Goal: Task Accomplishment & Management: Complete application form

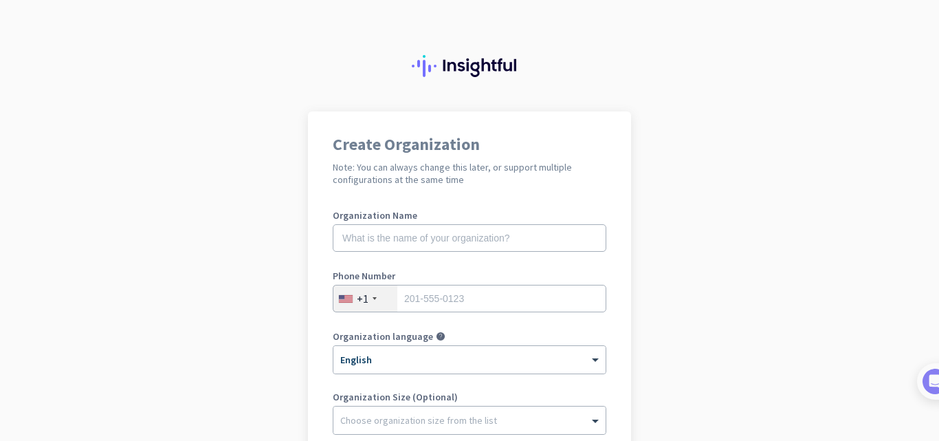
click at [793, 217] on app-onboarding-organization "Create Organization Note: You can always change this later, or support multiple…" at bounding box center [469, 408] width 939 height 595
click at [800, 397] on app-onboarding-organization "Create Organization Note: You can always change this later, or support multiple…" at bounding box center [469, 408] width 939 height 595
click at [456, 230] on input "text" at bounding box center [470, 238] width 274 height 28
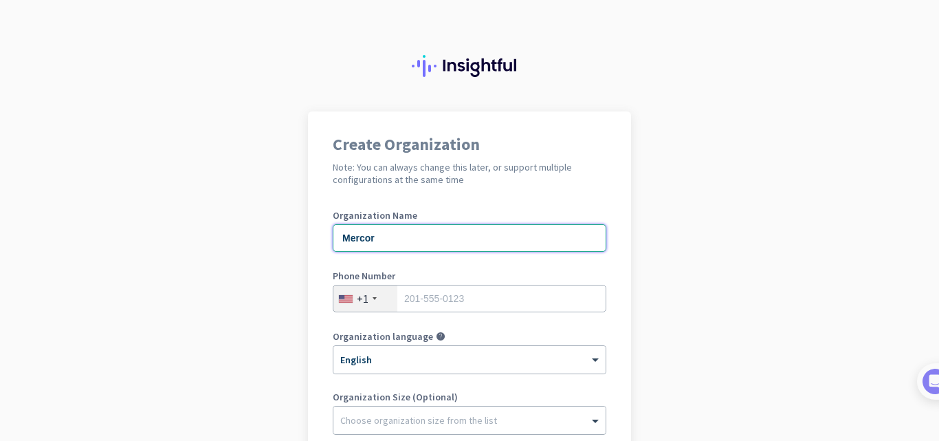
type input "Mercor"
click at [440, 299] on input "tel" at bounding box center [470, 299] width 274 height 28
type input "8722010184"
click at [451, 251] on input "text" at bounding box center [470, 238] width 274 height 28
type input "Mercor"
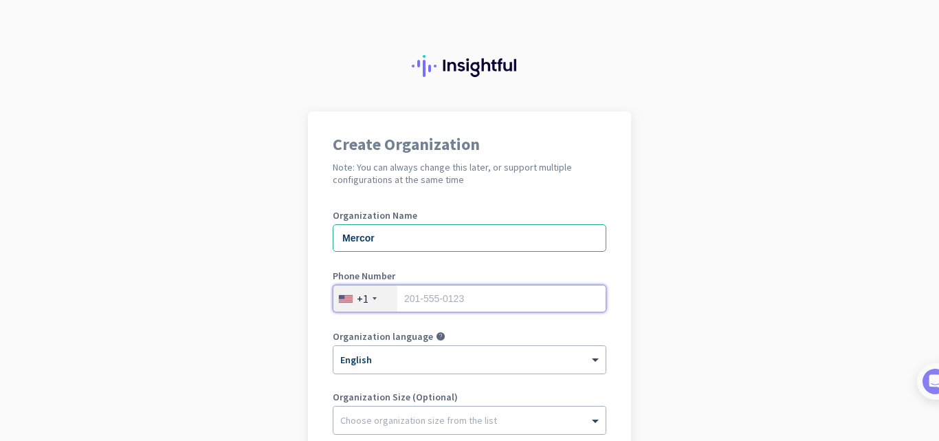
click at [433, 300] on input "tel" at bounding box center [470, 299] width 274 height 28
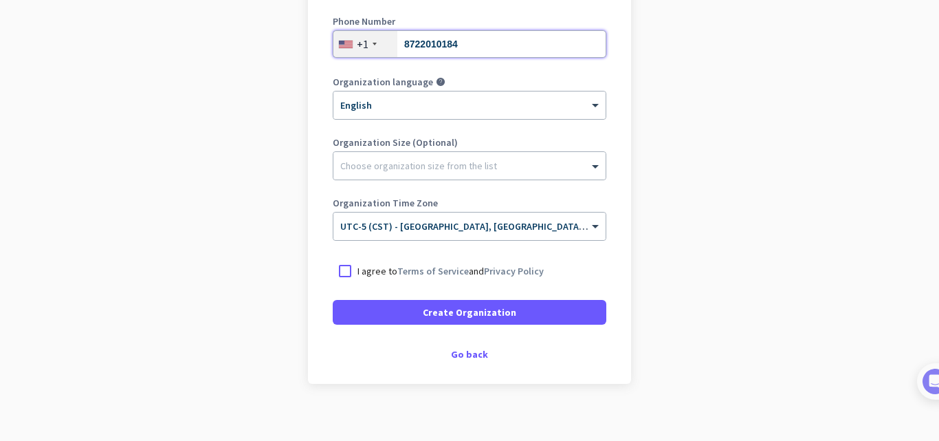
scroll to position [266, 0]
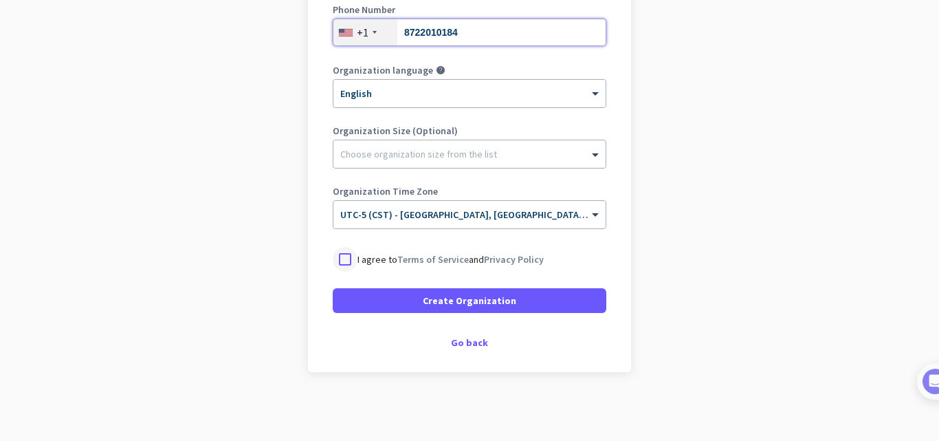
type input "8722010184"
click at [342, 259] on div at bounding box center [345, 259] width 25 height 25
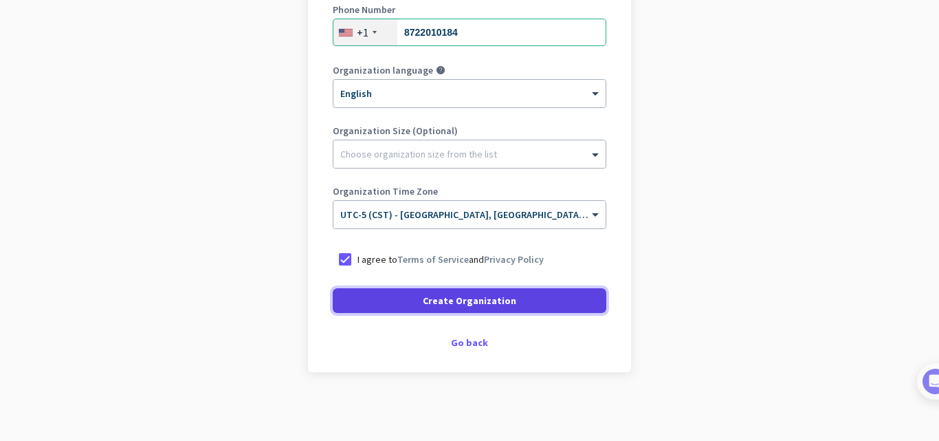
click at [435, 304] on span "Create Organization" at bounding box center [470, 301] width 94 height 14
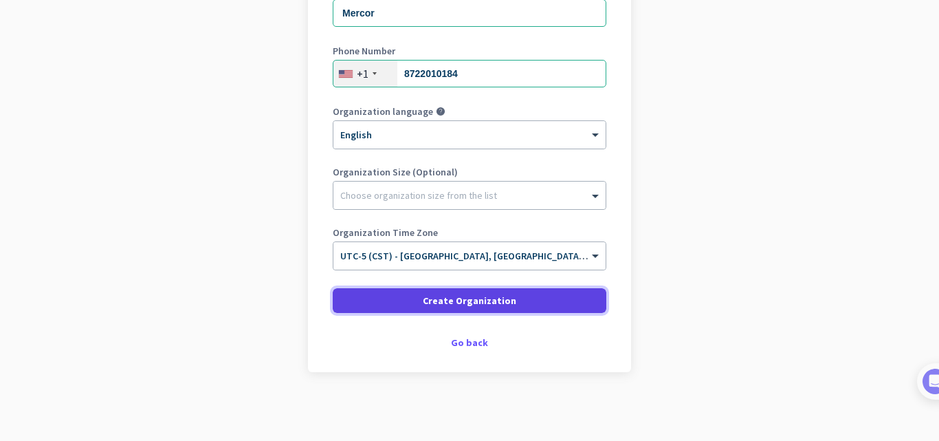
scroll to position [225, 0]
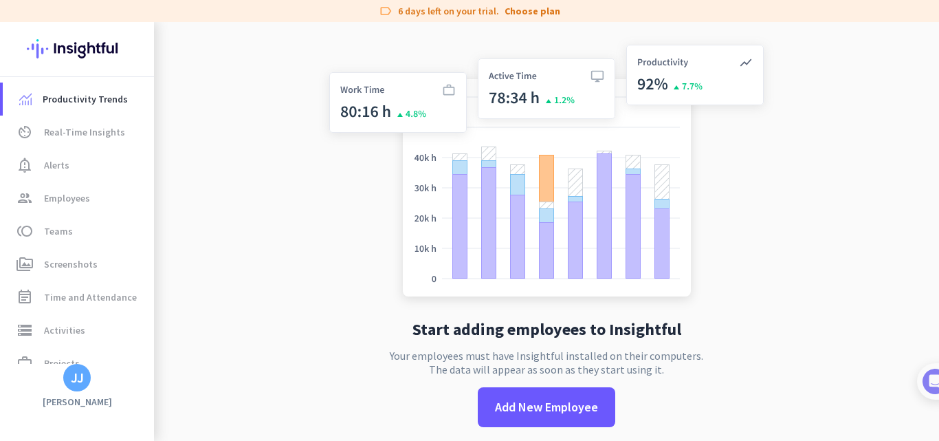
click at [400, 108] on img at bounding box center [546, 173] width 455 height 274
drag, startPoint x: 921, startPoint y: 291, endPoint x: 939, endPoint y: 311, distance: 26.8
click at [934, 303] on div "Start adding employees to Insightful Your employees must have Insightful instal…" at bounding box center [546, 231] width 785 height 419
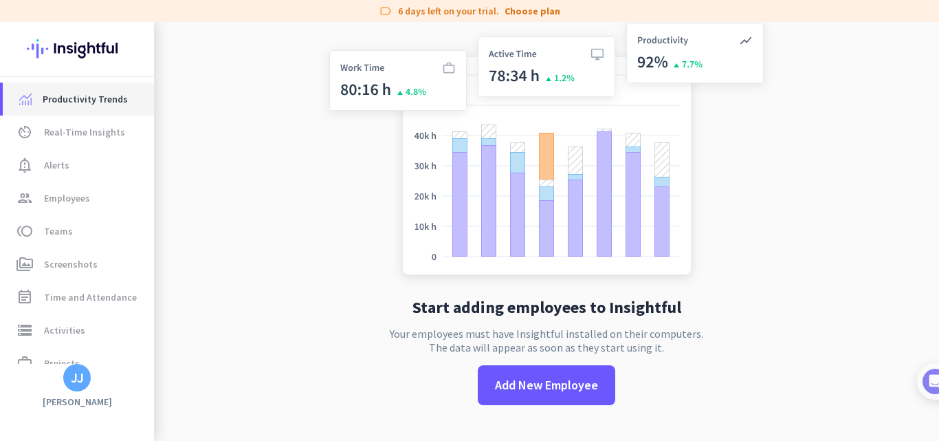
click at [61, 96] on span "Productivity Trends" at bounding box center [85, 99] width 85 height 17
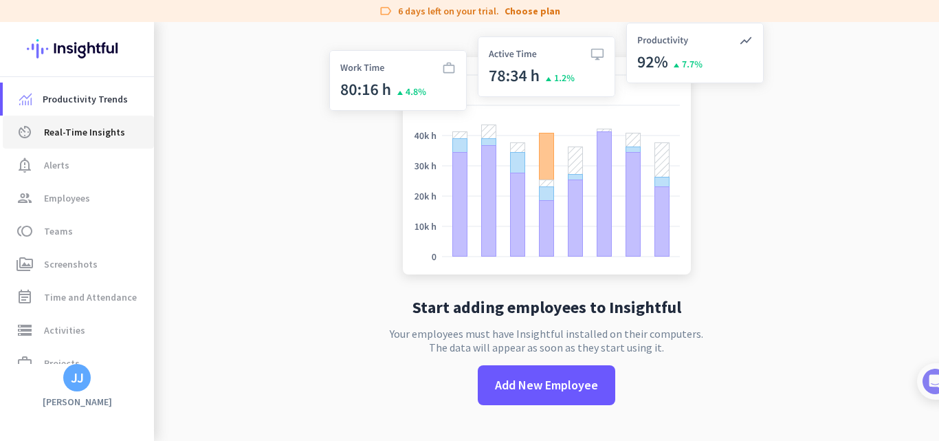
click at [66, 130] on span "Real-Time Insights" at bounding box center [84, 132] width 81 height 17
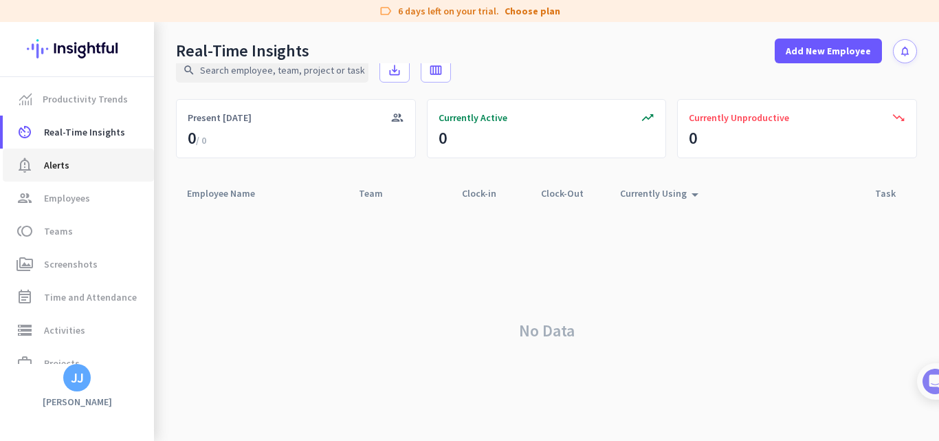
click at [60, 158] on span "Alerts" at bounding box center [56, 165] width 25 height 17
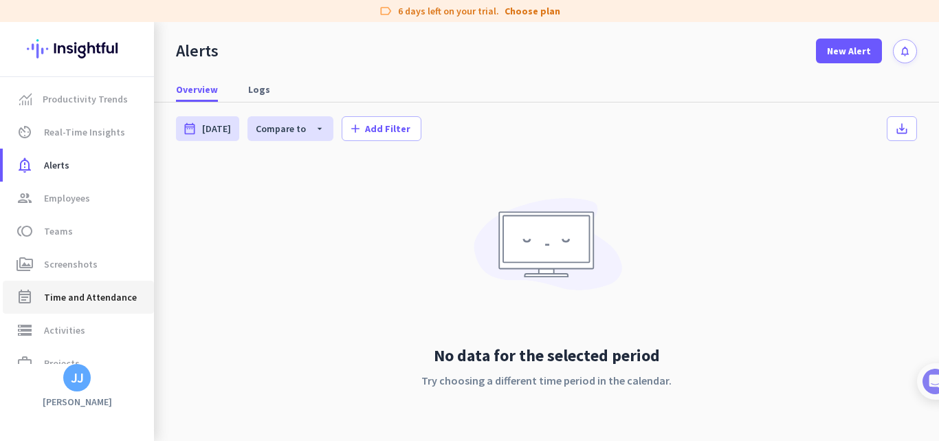
click at [101, 296] on span "Time and Attendance" at bounding box center [90, 297] width 93 height 17
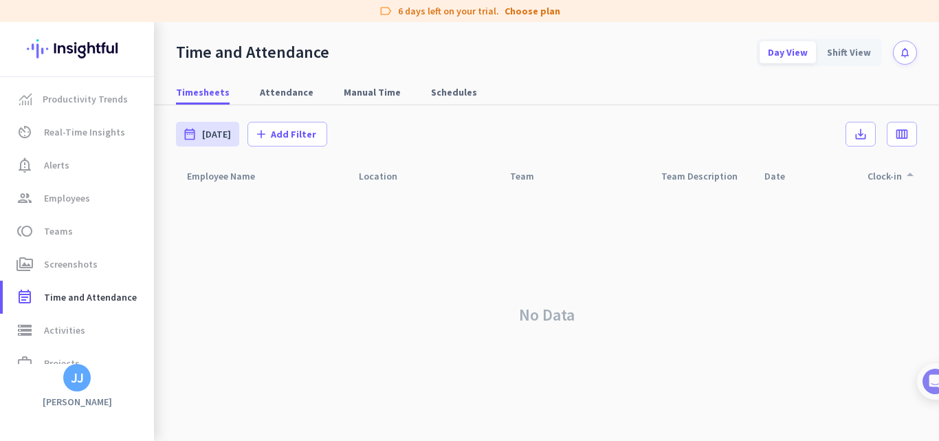
click at [890, 179] on div "Clock-in arrow_drop_up" at bounding box center [893, 175] width 51 height 19
click at [906, 175] on icon "arrow_drop_up" at bounding box center [910, 174] width 17 height 17
click at [906, 175] on icon "arrow_drop_up" at bounding box center [910, 177] width 17 height 17
click at [299, 87] on span "Attendance" at bounding box center [287, 92] width 54 height 14
type input "[DATE] - [DATE]"
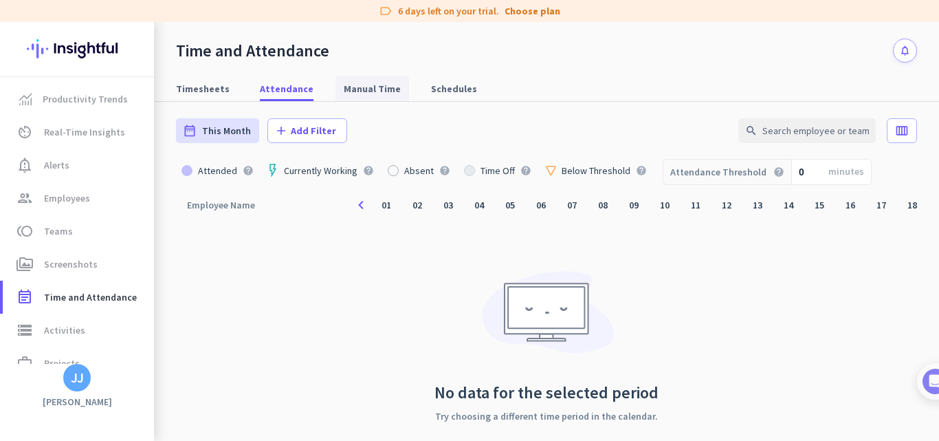
click at [347, 87] on span "Manual Time" at bounding box center [372, 89] width 57 height 14
type input "[DATE] - [DATE]"
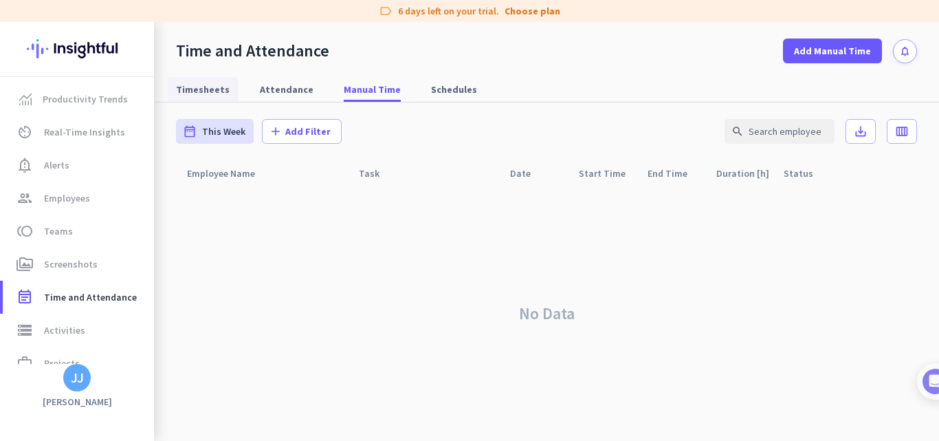
click at [213, 88] on span "Timesheets" at bounding box center [203, 90] width 54 height 14
type input "[DATE] - [DATE]"
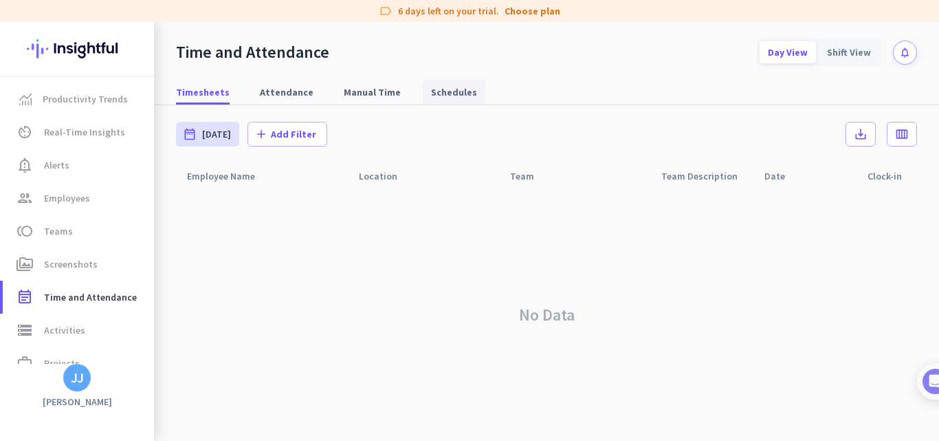
click at [438, 95] on span "Schedules" at bounding box center [454, 92] width 46 height 14
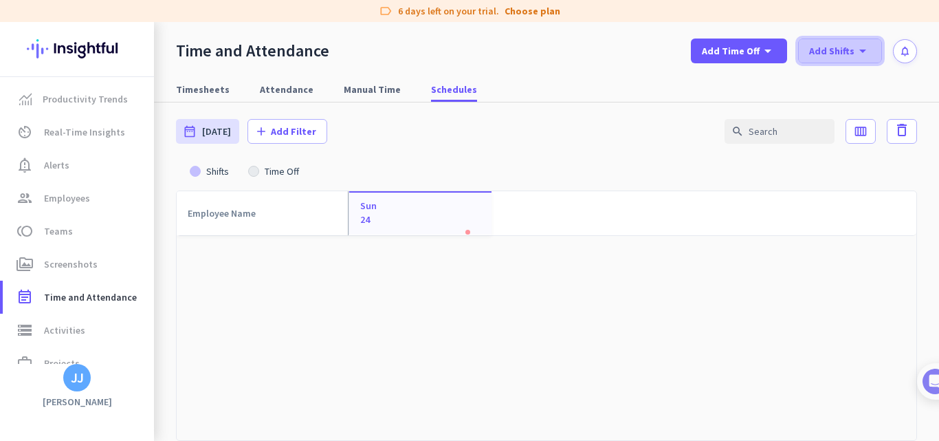
click at [856, 61] on span at bounding box center [840, 50] width 83 height 33
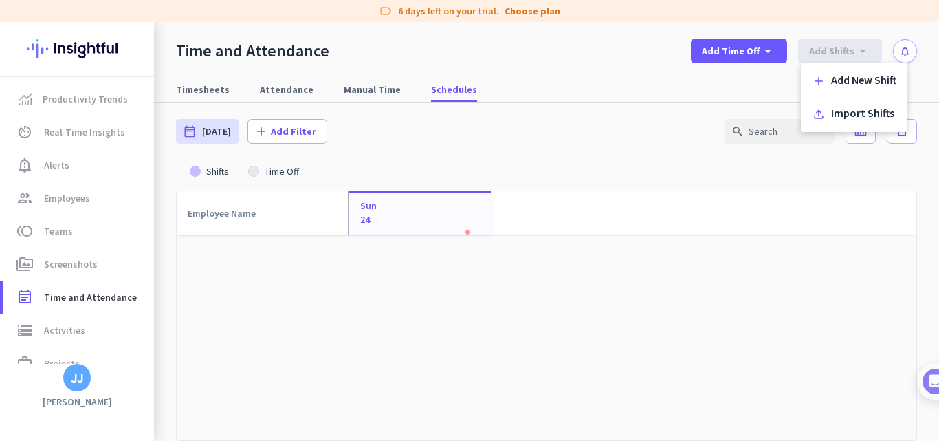
click at [655, 117] on div at bounding box center [469, 220] width 939 height 441
